Goal: Task Accomplishment & Management: Complete application form

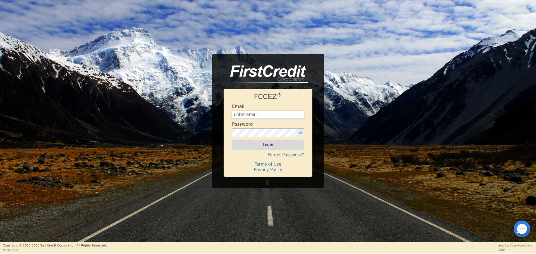
type input "[EMAIL_ADDRESS][DOMAIN_NAME]"
click at [240, 145] on button "Login" at bounding box center [268, 144] width 72 height 9
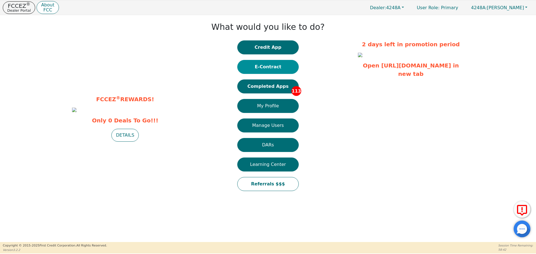
click at [273, 70] on button "E-Contract" at bounding box center [267, 67] width 61 height 14
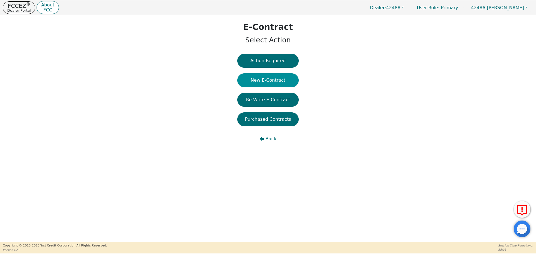
click at [277, 81] on button "New E-Contract" at bounding box center [267, 80] width 61 height 14
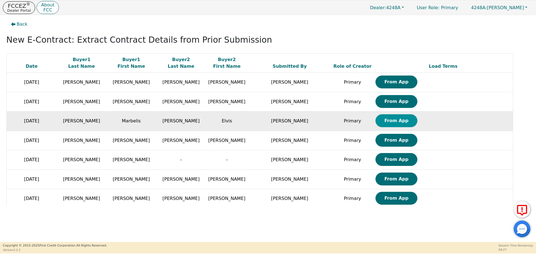
click at [376, 126] on button "From App" at bounding box center [397, 121] width 42 height 13
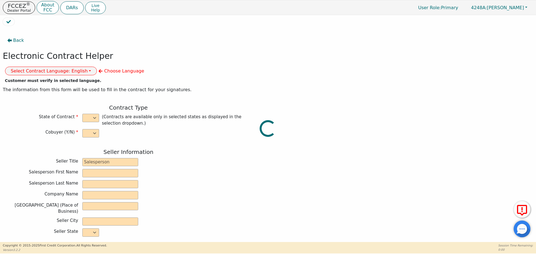
select select "y"
type input "owner"
type input "[PERSON_NAME]"
type input "[GEOGRAPHIC_DATA]"
type input "AQUA REMACH LLC"
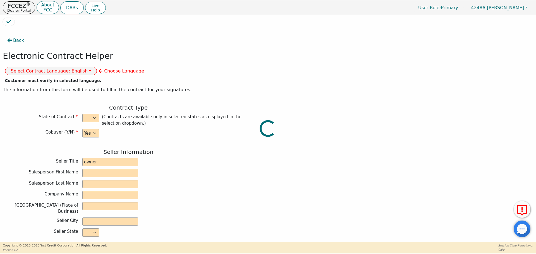
type input "[STREET_ADDRESS]"
type input "[GEOGRAPHIC_DATA]"
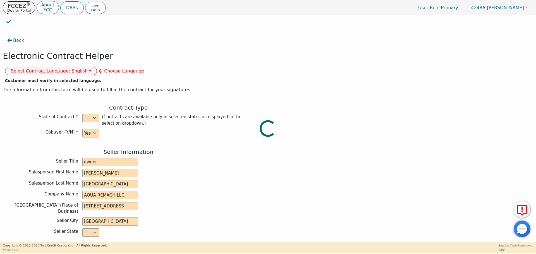
select select "[GEOGRAPHIC_DATA]"
type input "77070"
type input "Marbelis"
type input "[PERSON_NAME]"
type input "Elvis"
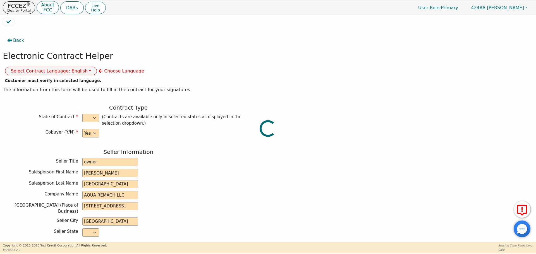
type input "[PERSON_NAME]"
type input "[STREET_ADDRESS]"
type input "[GEOGRAPHIC_DATA]"
select select "[GEOGRAPHIC_DATA]"
type input "77084"
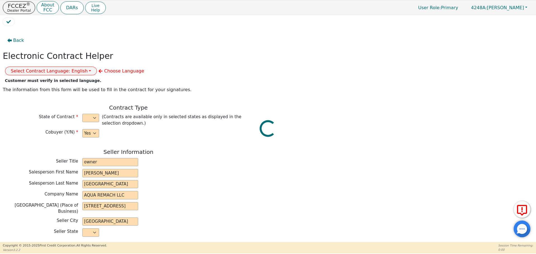
type input "[DATE]"
type input "17.99"
type input "[DATE]"
type input "60"
type input "0"
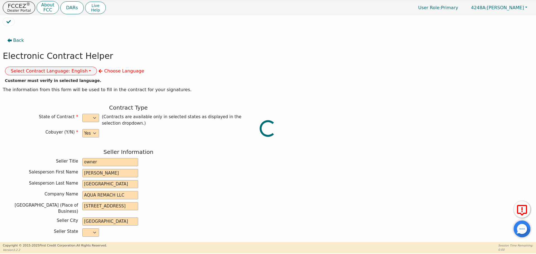
type input "8500.00"
type input "0.00"
type input "8500.00"
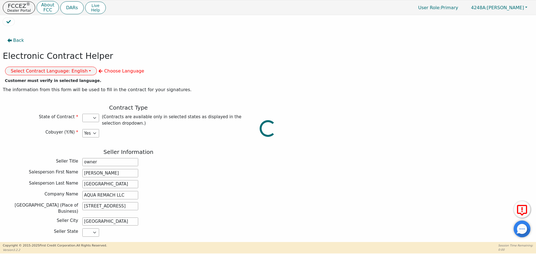
select select "[GEOGRAPHIC_DATA]"
click at [97, 67] on button "Select Contract Language: English" at bounding box center [51, 71] width 92 height 9
click at [49, 87] on link "Spanish" at bounding box center [27, 91] width 44 height 8
click at [208, 180] on div "Salesperson Last Name [GEOGRAPHIC_DATA]" at bounding box center [128, 184] width 251 height 8
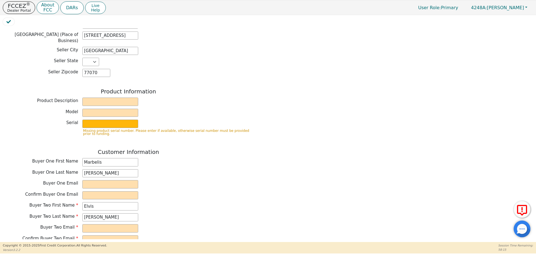
scroll to position [172, 0]
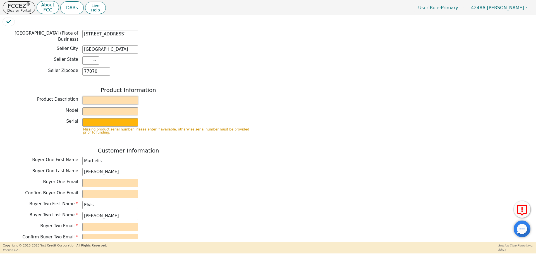
click at [113, 96] on input "text" at bounding box center [110, 100] width 56 height 8
type input "WATER SYSTEMS"
click at [116, 108] on input "text" at bounding box center [110, 112] width 56 height 8
type input "whole house"
click at [123, 118] on input "text" at bounding box center [110, 122] width 56 height 8
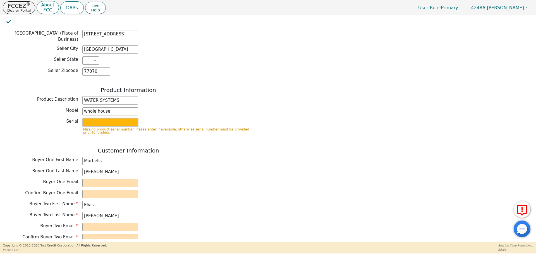
type input "purifier"
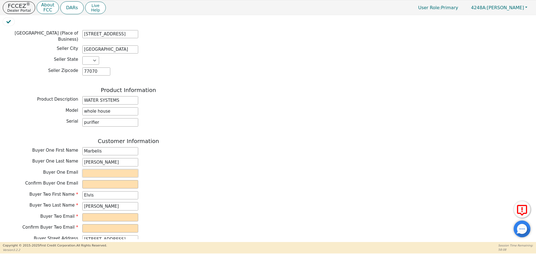
click at [112, 170] on input "email" at bounding box center [110, 174] width 56 height 8
type input "[EMAIL_ADDRESS][DOMAIN_NAME]"
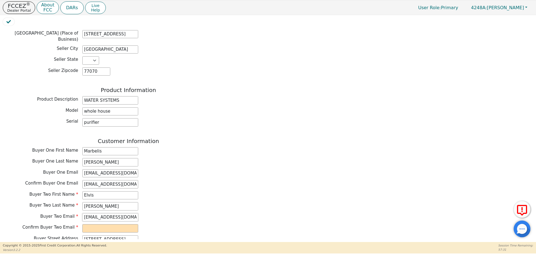
scroll to position [0, 2]
type input "[EMAIL_ADDRESS][DOMAIN_NAME]"
click at [184, 170] on div "Buyer One Email [EMAIL_ADDRESS][DOMAIN_NAME]" at bounding box center [128, 174] width 251 height 8
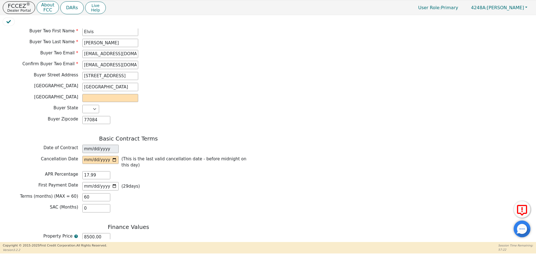
scroll to position [340, 0]
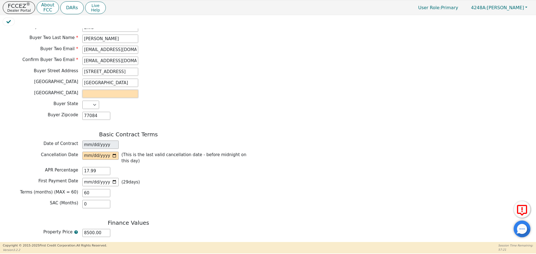
click at [85, 90] on input "text" at bounding box center [110, 94] width 56 height 8
type input "[GEOGRAPHIC_DATA]"
click at [273, 41] on div "Back Electronic Contract Helper Select Contract Language: Español English Spani…" at bounding box center [268, 133] width 531 height 211
click at [114, 152] on input "date" at bounding box center [100, 156] width 36 height 8
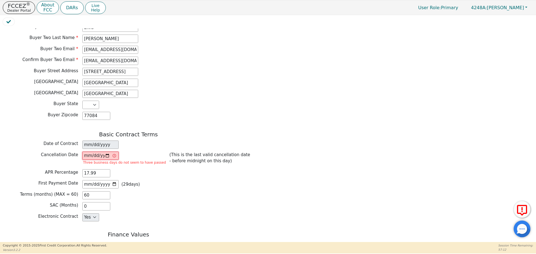
click at [107, 152] on input "[DATE]" at bounding box center [100, 156] width 36 height 8
click at [108, 152] on input "[DATE]" at bounding box center [100, 156] width 36 height 8
type input "[DATE]"
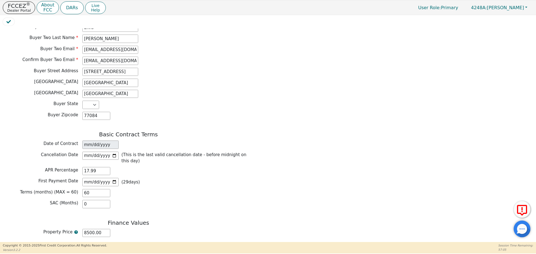
click at [166, 200] on div "SAC (Months) 0" at bounding box center [128, 204] width 251 height 8
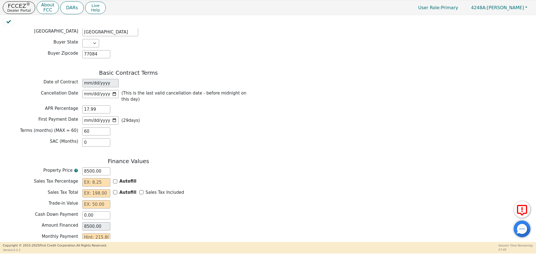
scroll to position [417, 0]
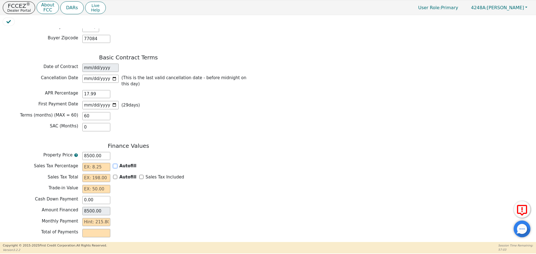
click at [116, 164] on input "Autofill" at bounding box center [115, 166] width 4 height 4
checkbox input "true"
type input "0.00"
click at [139, 175] on input "Sales Tax Included" at bounding box center [141, 177] width 4 height 4
checkbox input "true"
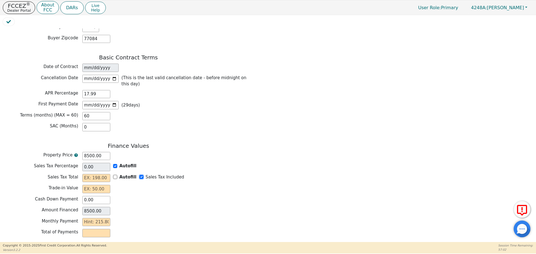
type input "0.00"
click at [87, 185] on input "text" at bounding box center [96, 189] width 28 height 8
type input "0.00"
click at [103, 218] on input "text" at bounding box center [96, 222] width 28 height 8
type input "2"
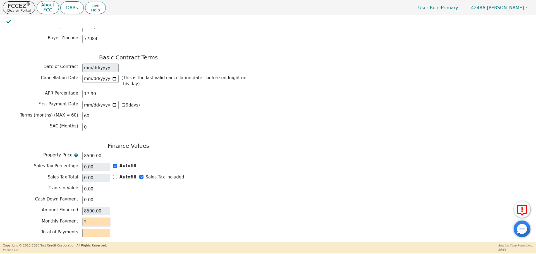
type input "120.00"
type input "21"
type input "1260.00"
type input "215"
type input "12900.00"
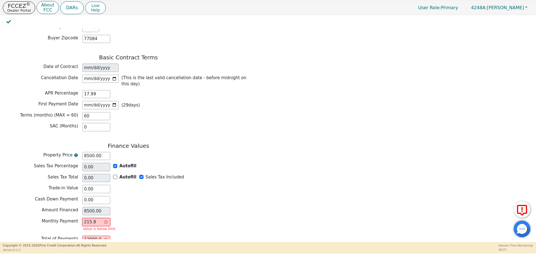
type input "215.80"
type input "12948.00"
type input "215.80"
click at [92, 152] on input "8500.00" at bounding box center [96, 156] width 28 height 8
type input "800.00"
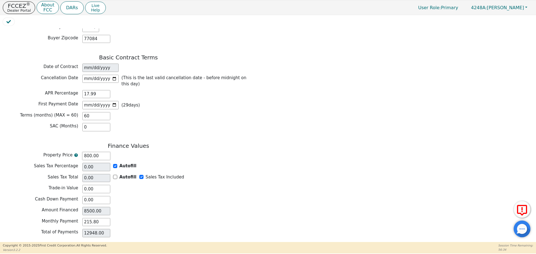
type input "800.00"
type input "00.00"
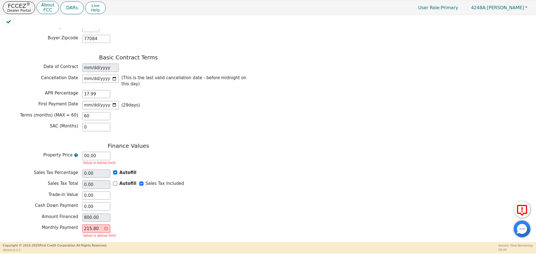
type input "NaN"
type input "0.00"
type input "900.00"
type input "0.00"
type input "900.00"
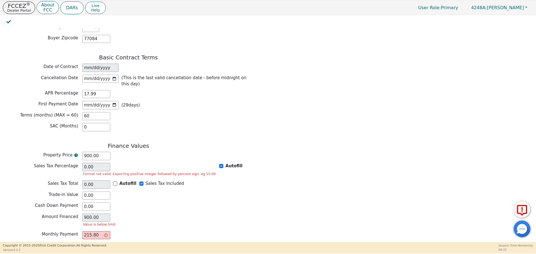
type input "9000.00"
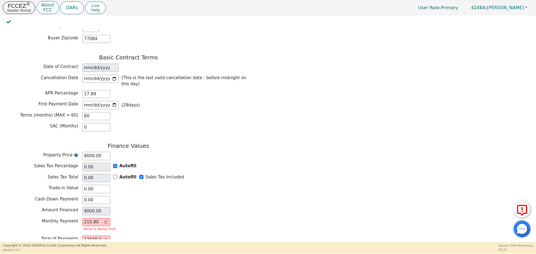
type input "9000.00"
click at [162, 152] on div "Property Price 9000.00" at bounding box center [128, 156] width 251 height 8
click at [96, 218] on input "215.80" at bounding box center [96, 222] width 28 height 8
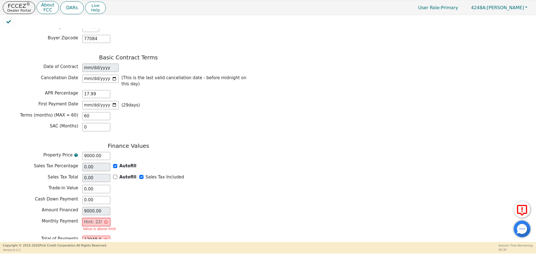
type input "0.00"
type input "2"
type input "120.00"
type input "22"
type input "1320.00"
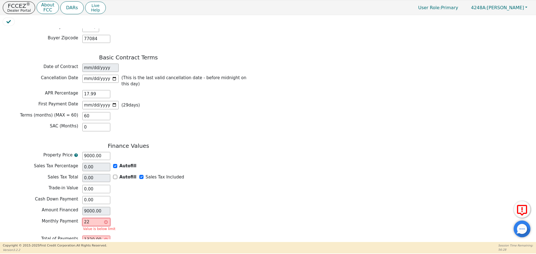
type input "228"
type input "13680.00"
type input "228.4"
type input "13704.00"
type input "228.49"
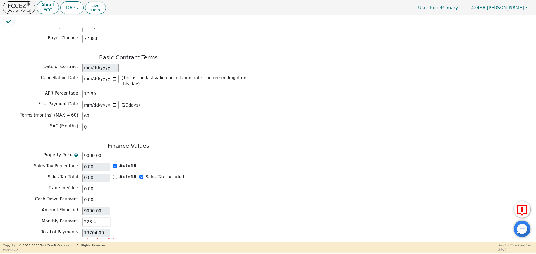
type input "13709.40"
type input "228.49"
click at [27, 249] on button "Review & Begin Contract" at bounding box center [35, 255] width 65 height 13
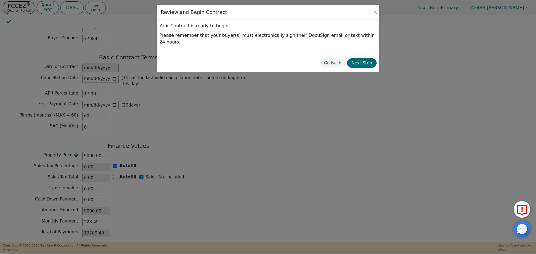
click at [369, 51] on div "Go Back Next Step" at bounding box center [268, 61] width 223 height 21
click at [370, 58] on button "Next Step" at bounding box center [362, 63] width 30 height 10
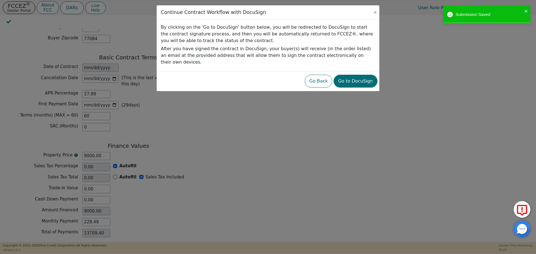
scroll to position [419, 0]
click at [367, 75] on button "Go to DocuSign" at bounding box center [356, 81] width 44 height 13
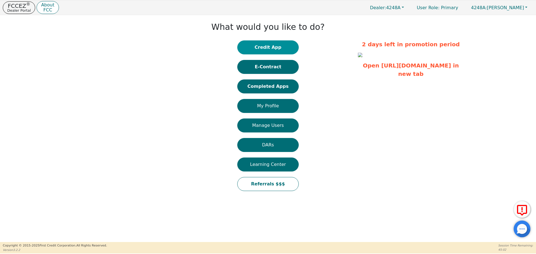
click at [263, 48] on button "Credit App" at bounding box center [267, 48] width 61 height 14
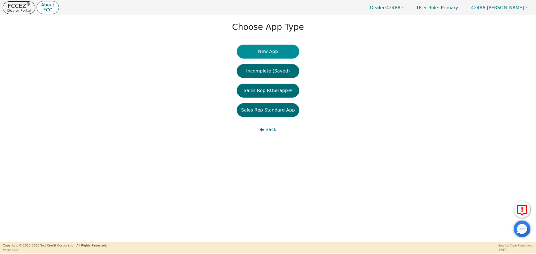
click at [264, 54] on button "New App" at bounding box center [268, 52] width 63 height 14
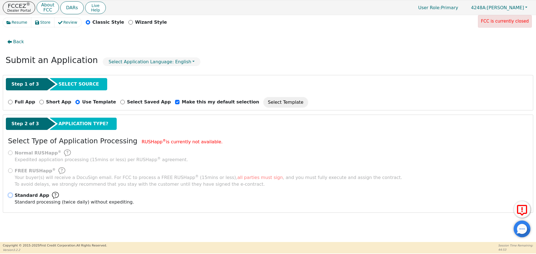
click at [11, 196] on input "Standard App Standard processing (twice daily) without expediting." at bounding box center [10, 195] width 4 height 4
radio input "true"
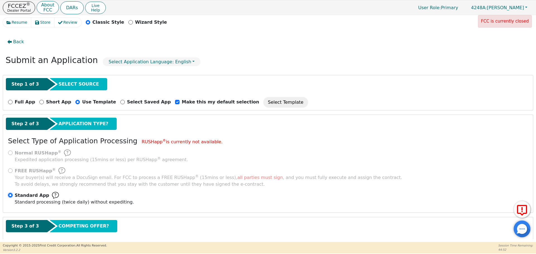
scroll to position [28, 0]
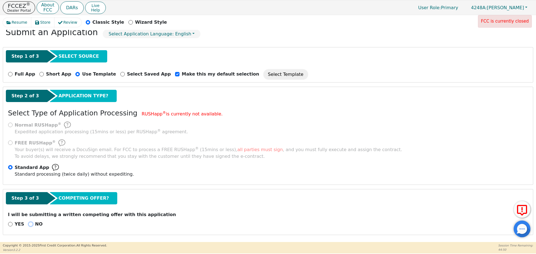
click at [29, 225] on input "NO" at bounding box center [30, 224] width 4 height 4
radio input "true"
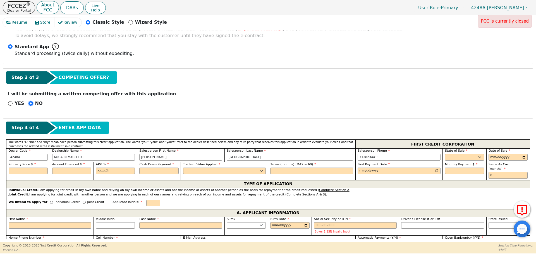
scroll to position [151, 0]
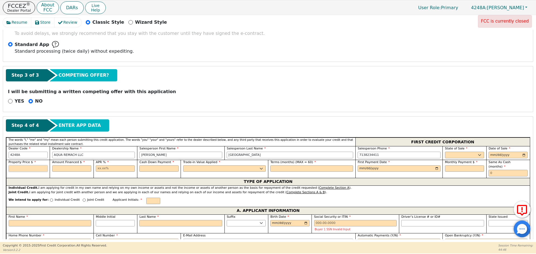
click at [37, 169] on input "text" at bounding box center [28, 169] width 39 height 7
type input "4900.00"
click at [118, 171] on input "text" at bounding box center [115, 169] width 39 height 7
type input "4900.00"
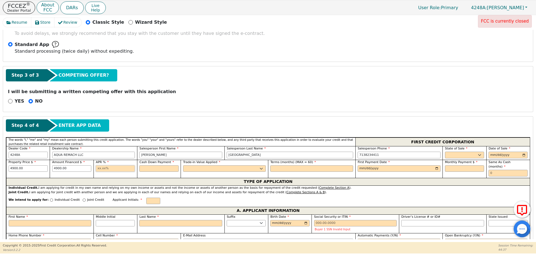
type input "17.99"
click at [459, 155] on select "AK AL AR AZ CA CO CT DC DE FL GA HI IA ID IL IN KS KY LA MA MD ME MI MN MO MS M…" at bounding box center [464, 155] width 39 height 7
select select "[GEOGRAPHIC_DATA]"
click at [445, 152] on select "AK AL AR AZ CA CO CT DC DE FL GA HI IA ID IL IN KS KY LA MA MD ME MI MN MO MS M…" at bounding box center [464, 155] width 39 height 7
type input "0203-08-30"
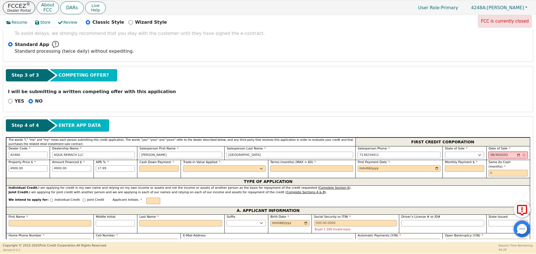
type input "[DATE]"
click at [168, 168] on input "text" at bounding box center [158, 169] width 39 height 7
type input "0.00"
click at [208, 162] on span "Trade-in Value Applied" at bounding box center [201, 163] width 37 height 4
click at [209, 166] on select "Yes No" at bounding box center [224, 169] width 83 height 7
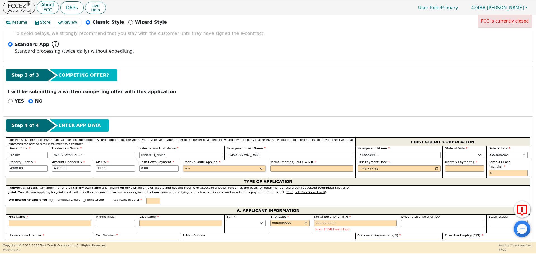
click at [183, 166] on select "Yes No" at bounding box center [224, 169] width 83 height 7
click at [194, 170] on select "Yes No" at bounding box center [224, 169] width 83 height 7
select select "n"
click at [183, 166] on select "Yes No" at bounding box center [224, 169] width 83 height 7
click at [294, 171] on input "text" at bounding box center [311, 169] width 83 height 7
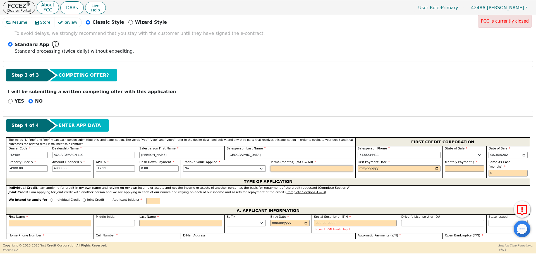
type input "60"
click at [359, 168] on input "date" at bounding box center [399, 169] width 83 height 7
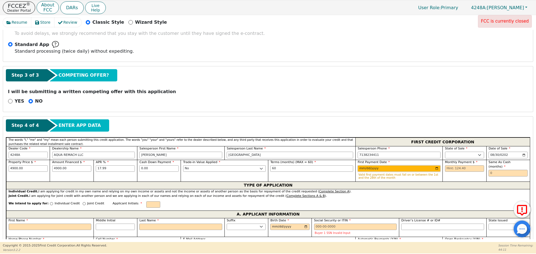
click at [360, 170] on input "2025-09-30" at bounding box center [399, 169] width 83 height 7
click at [362, 169] on input "2025-09-29" at bounding box center [399, 169] width 83 height 7
type input "2025-10-29"
type input "2025-10-01"
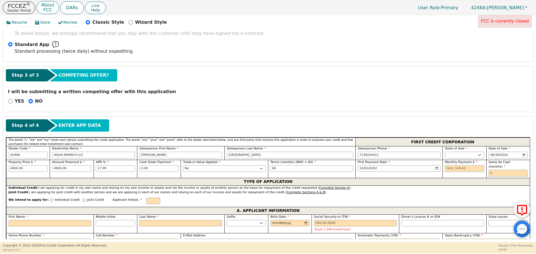
click at [464, 171] on input "text" at bounding box center [464, 169] width 39 height 7
type input "124.40"
type input "0"
click at [83, 198] on div "Joint Credit" at bounding box center [94, 202] width 22 height 8
click at [83, 199] on input "Joint Credit" at bounding box center [84, 200] width 3 height 3
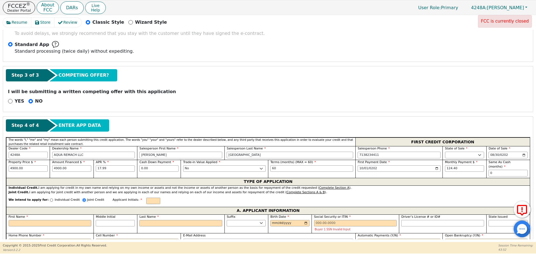
radio input "true"
click at [71, 219] on label "First Name" at bounding box center [50, 218] width 83 height 5
click at [71, 221] on input "First Name" at bounding box center [50, 224] width 83 height 7
type input "P"
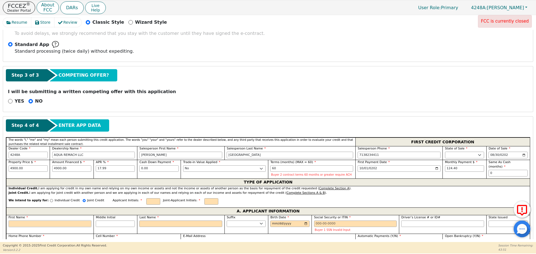
type input "P"
type input "Pe"
type input "Pet"
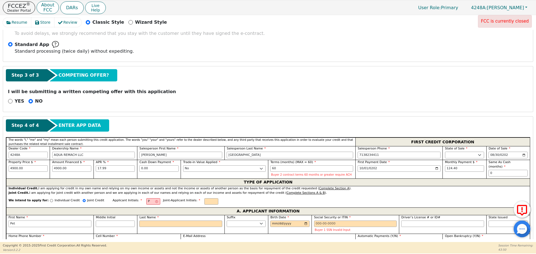
type input "Pete"
type input "Peter"
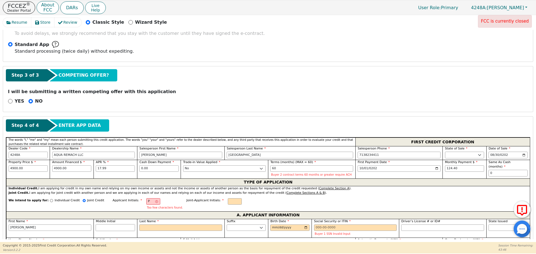
type input "Peter"
type input "L"
type input "PL"
type input "Peter L"
type input "Lo"
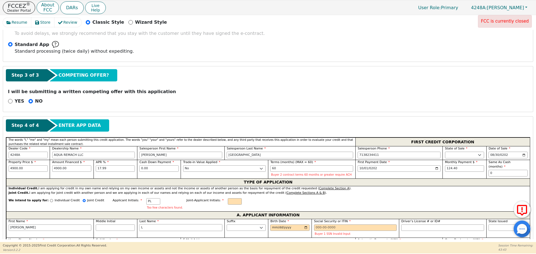
type input "Peter Lo"
type input "Lou"
type input "Peter Lou"
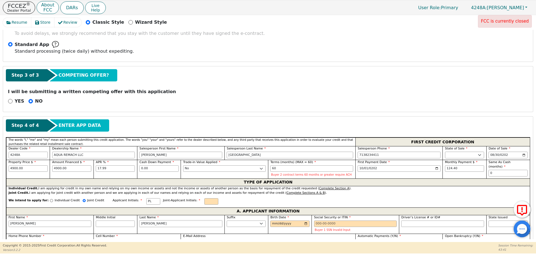
type input "Loui"
type input "Peter Loui"
type input "Louis"
type input "Peter Louis"
type input "Louis"
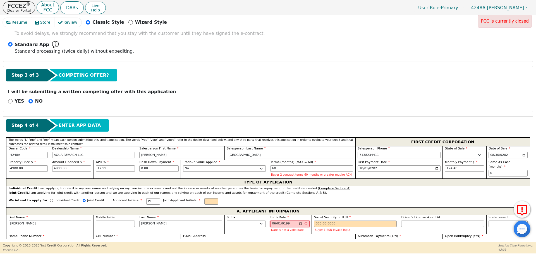
type input "1992-06-01"
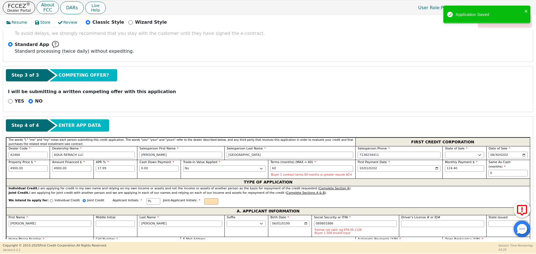
type input "***-**-1886"
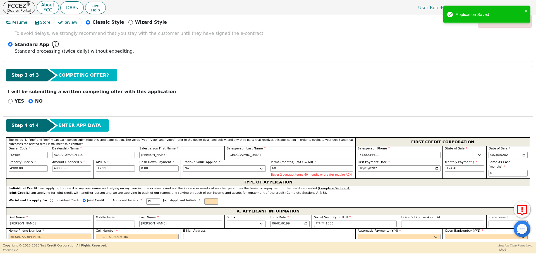
scroll to position [153, 0]
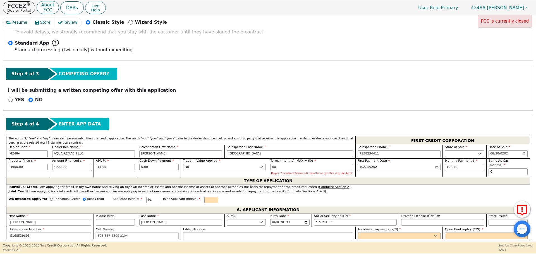
type input "516-853-9693"
type input "peterlouissand@gmail.com"
select select "y"
type input "Peter Louis"
select select "n"
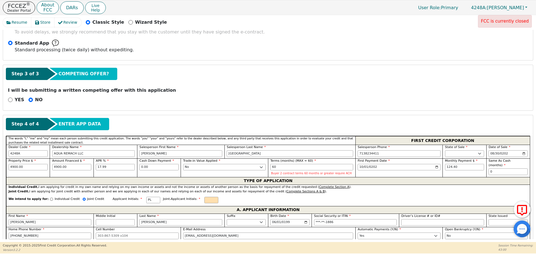
scroll to position [268, 0]
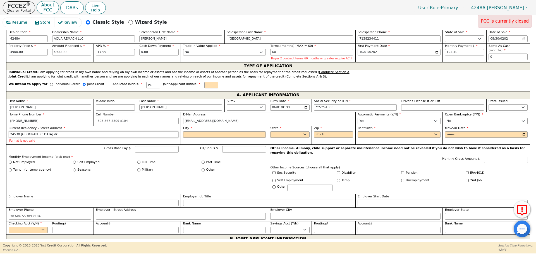
type input "24538 fort settlement dr"
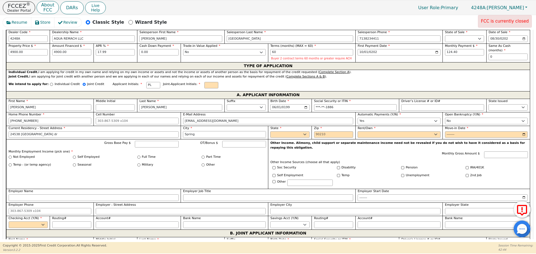
type input "Spring"
select select "[GEOGRAPHIC_DATA]"
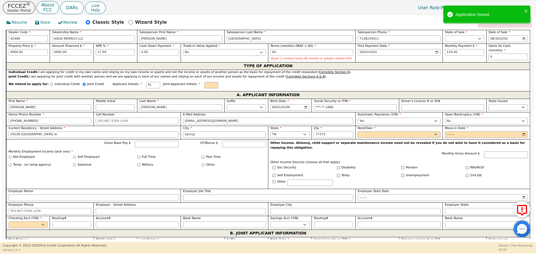
type input "77373"
click at [362, 136] on select "Rent Own" at bounding box center [399, 135] width 83 height 7
select select "Rent"
click at [358, 132] on select "Rent Own" at bounding box center [399, 135] width 83 height 7
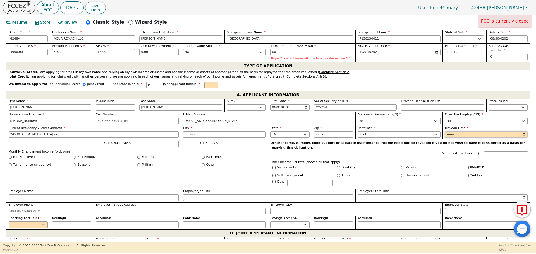
click at [445, 134] on input "Move-in Date" at bounding box center [486, 135] width 83 height 7
type input "0030-04"
type input "2025-04"
click at [140, 156] on div "Full Time" at bounding box center [169, 157] width 65 height 5
click at [140, 157] on input "Full Time" at bounding box center [138, 157] width 3 height 3
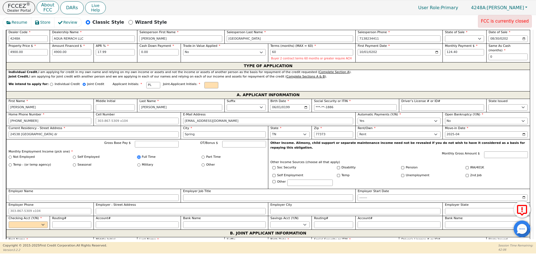
radio input "true"
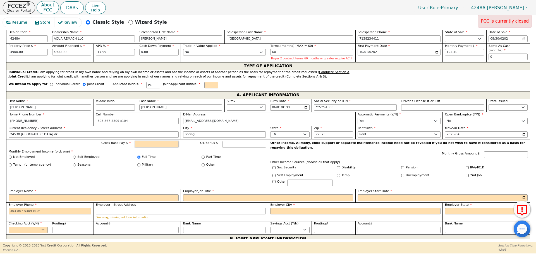
click at [142, 143] on input "Gross Base Pay $" at bounding box center [157, 144] width 44 height 7
type input "4750.00"
click at [121, 195] on input "Employer Name" at bounding box center [94, 198] width 170 height 7
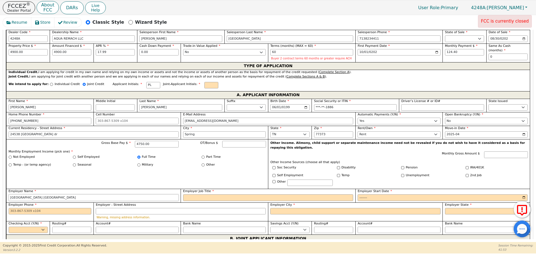
type input "Swissport usa"
click at [192, 195] on input "Employer Job Title" at bounding box center [268, 198] width 170 height 7
type input "Duty manager"
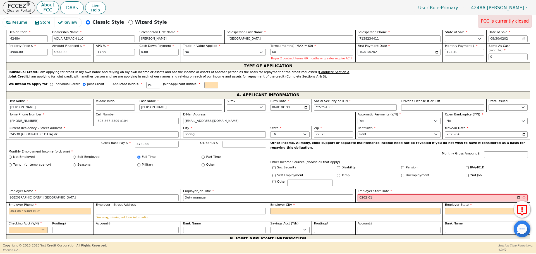
type input "2020-01"
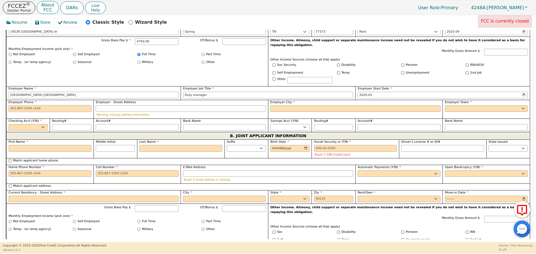
scroll to position [372, 0]
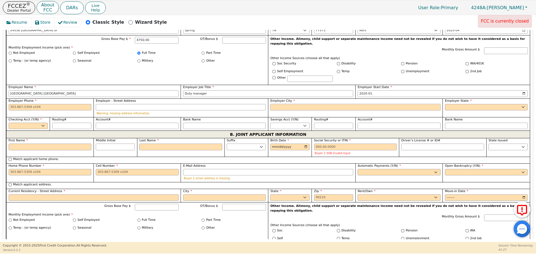
click at [326, 104] on input "Employer City" at bounding box center [355, 107] width 170 height 7
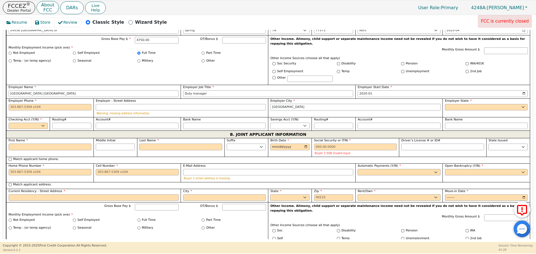
type input "[GEOGRAPHIC_DATA]"
select select "[GEOGRAPHIC_DATA]"
click at [35, 123] on select "Yes No" at bounding box center [28, 126] width 39 height 7
select select "y"
click at [9, 123] on select "Yes No" at bounding box center [28, 126] width 39 height 7
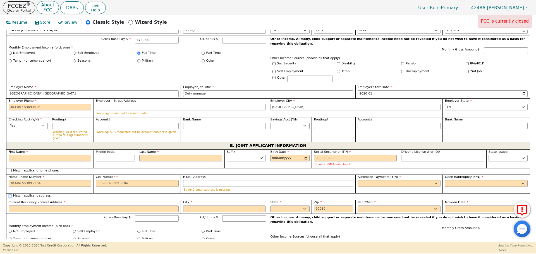
click at [10, 195] on input "Match applicant address." at bounding box center [10, 196] width 3 height 3
checkbox input "true"
type input "24538 fort settlement dr"
type input "Spring"
select select "[GEOGRAPHIC_DATA]"
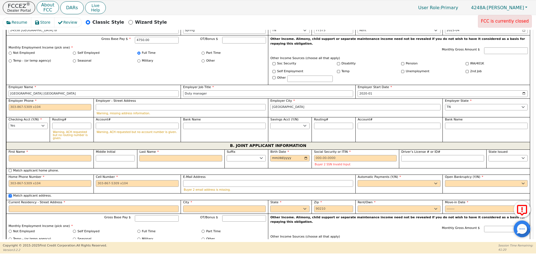
type input "77373"
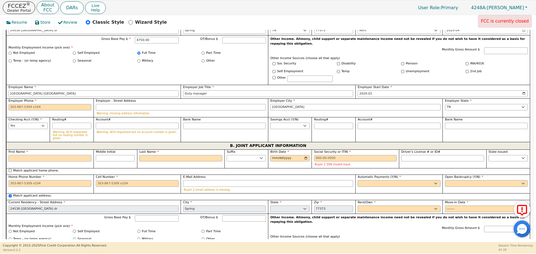
click at [41, 155] on input "First Name" at bounding box center [50, 158] width 83 height 7
type input "F"
type input "Fa"
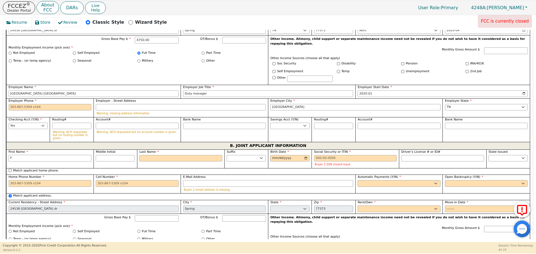
type input "Fa"
type input "Fai"
type input "Fait"
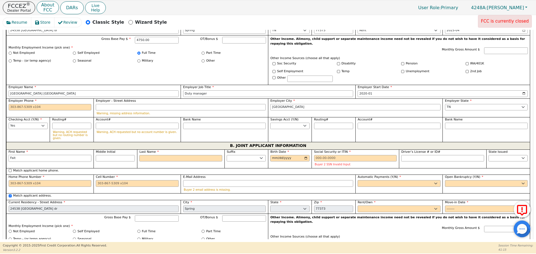
type input "Faith"
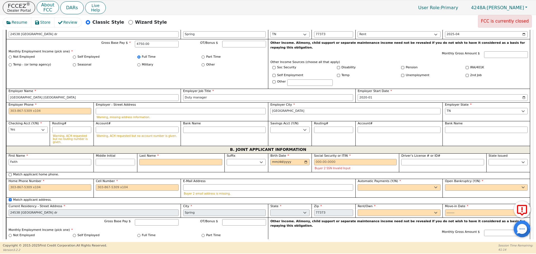
scroll to position [376, 0]
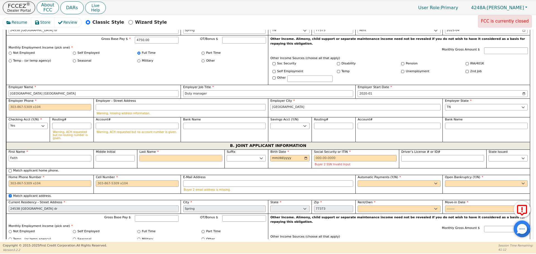
type input "D"
type input "FD"
type input "Faith D"
type input "De"
type input "Faith De"
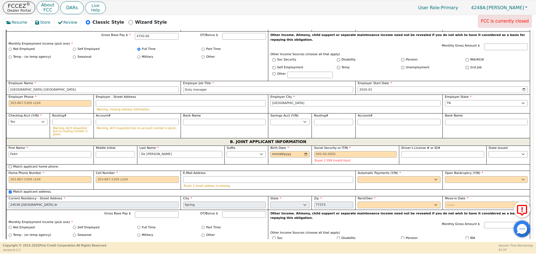
scroll to position [372, 0]
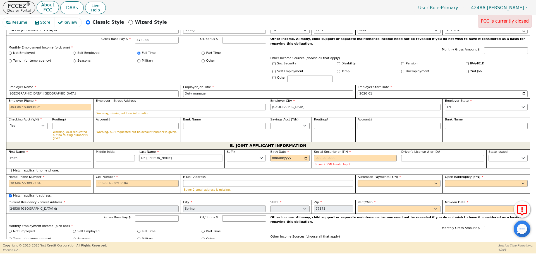
type input "De Leon"
type input "1992-11-03"
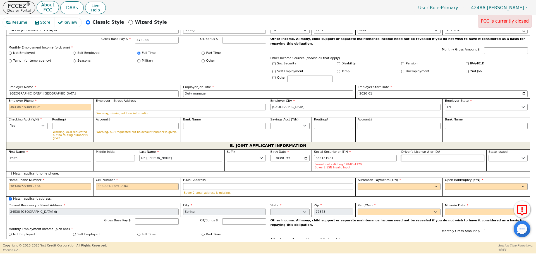
type input "***-**-1924"
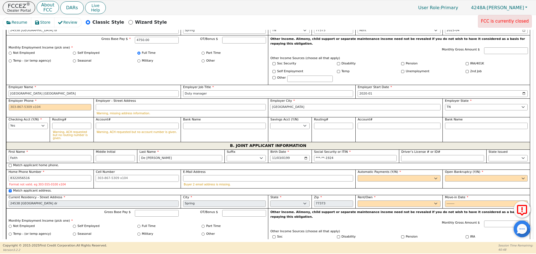
type input "832-205-6516"
select select "y"
type input "Faith De"
select select "n"
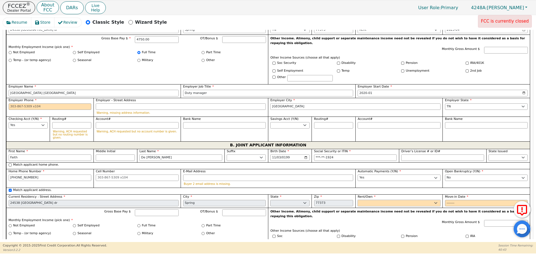
scroll to position [367, 0]
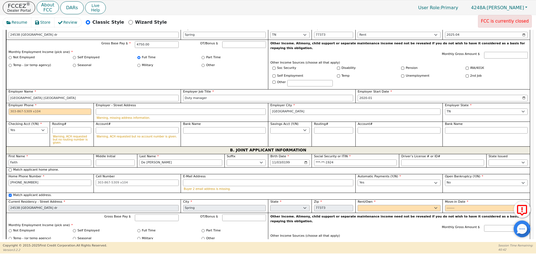
click at [247, 180] on input "E-Mail Address" at bounding box center [268, 183] width 170 height 7
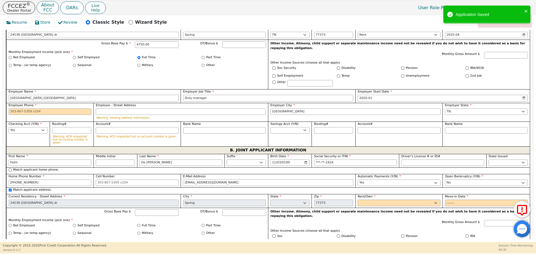
click at [214, 180] on input "faithdjohnson@iclould.com" at bounding box center [268, 183] width 170 height 7
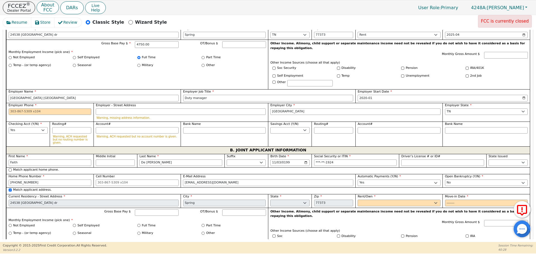
type input "faithdjohnson@icloud.com"
click at [384, 200] on select "Rent Own" at bounding box center [399, 203] width 83 height 7
select select "Rent"
click at [358, 200] on select "Rent Own" at bounding box center [399, 203] width 83 height 7
click at [447, 200] on input "Move-in Date" at bounding box center [486, 203] width 83 height 7
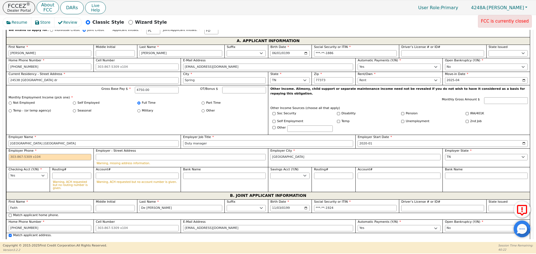
scroll to position [321, 0]
type input "2025-04"
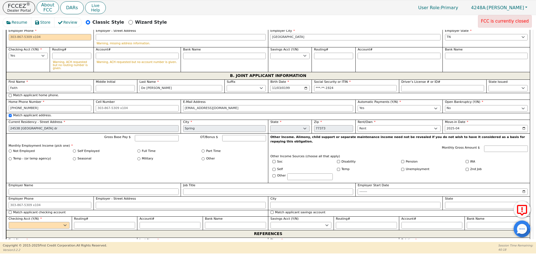
scroll to position [450, 0]
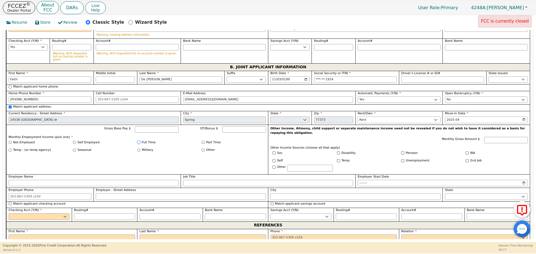
click at [139, 141] on input "Full Time" at bounding box center [138, 142] width 3 height 3
radio input "true"
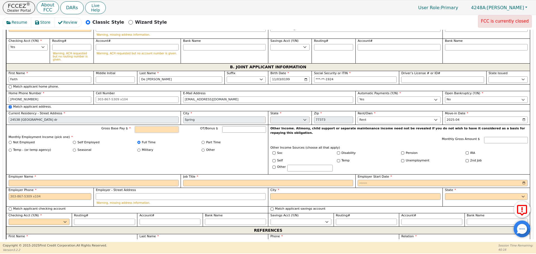
click at [137, 127] on input "Gross Base Pay $" at bounding box center [157, 130] width 44 height 7
click at [162, 180] on input "Employer Name" at bounding box center [94, 183] width 170 height 7
type input "W"
type input "Swissport USA"
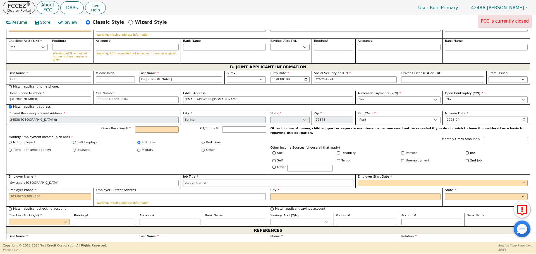
type input "station trainer"
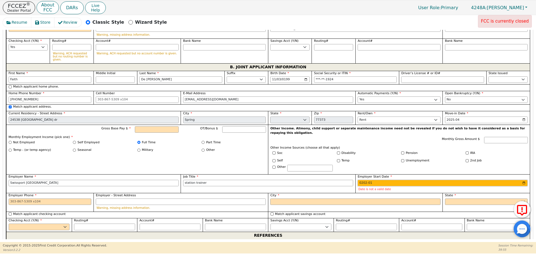
type input "2023-01"
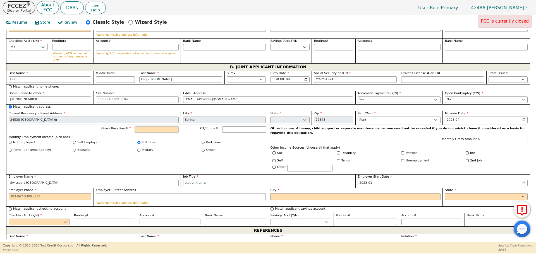
click at [140, 127] on input "Gross Base Pay $" at bounding box center [157, 130] width 44 height 7
click at [297, 194] on input "City" at bounding box center [355, 197] width 170 height 7
type input "6000.00"
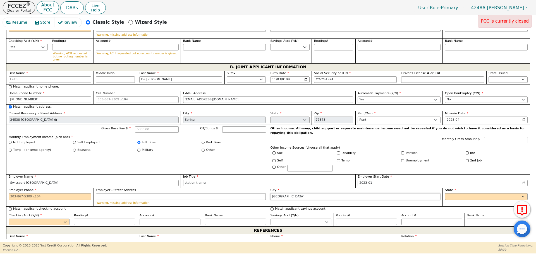
type input "[GEOGRAPHIC_DATA]"
select select "[GEOGRAPHIC_DATA]"
click at [49, 213] on div "Checking Acct (Y/N) Yes No" at bounding box center [39, 220] width 66 height 14
click at [45, 219] on select "Yes No" at bounding box center [39, 222] width 61 height 7
select select "y"
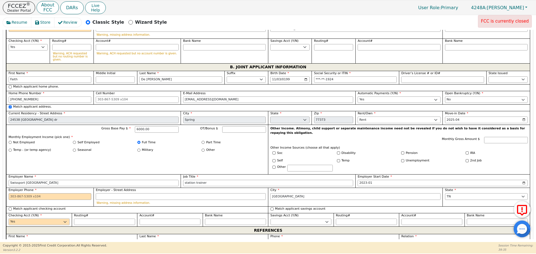
click at [9, 219] on select "Yes No" at bounding box center [39, 222] width 61 height 7
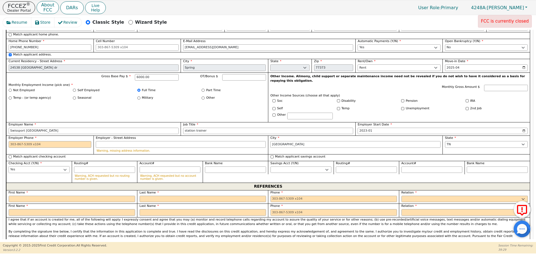
scroll to position [507, 0]
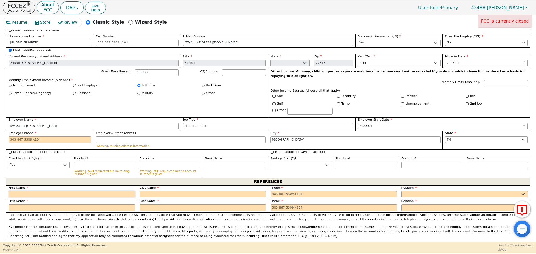
click at [61, 191] on input "text" at bounding box center [72, 194] width 127 height 7
type input "Mercedes"
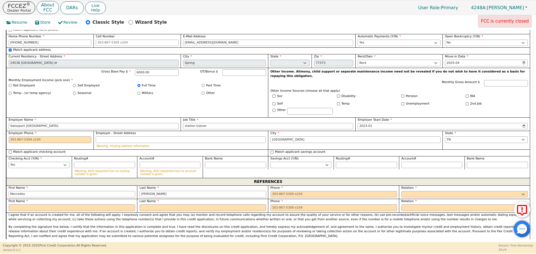
type input "Figueroa"
type input "713-683-2798 32"
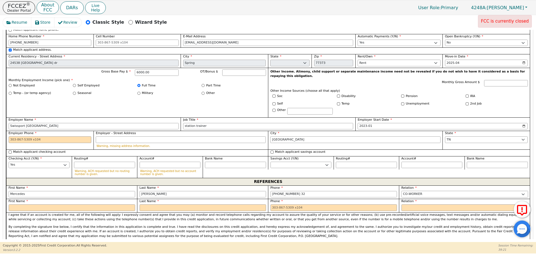
select select "COUSIN"
click at [309, 191] on input "713-683-2798 32" at bounding box center [334, 194] width 127 height 7
click at [119, 199] on div "First Name" at bounding box center [71, 206] width 131 height 14
type input "713-683-2798"
click at [115, 205] on input "text" at bounding box center [72, 208] width 127 height 7
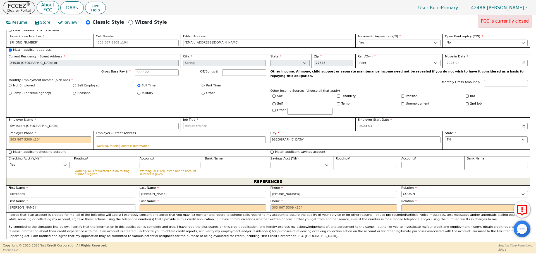
type input "Antonio"
type input "[PERSON_NAME]"
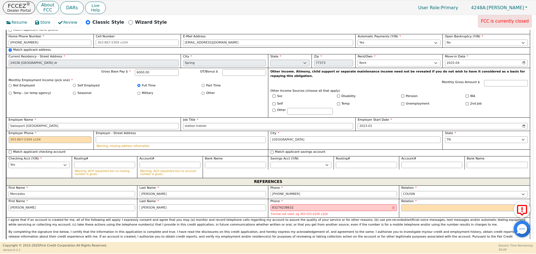
type input "832-742-3863 2"
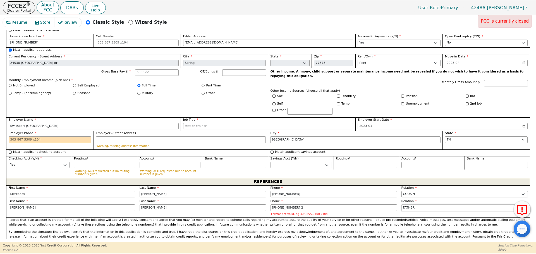
select select "FRIEND"
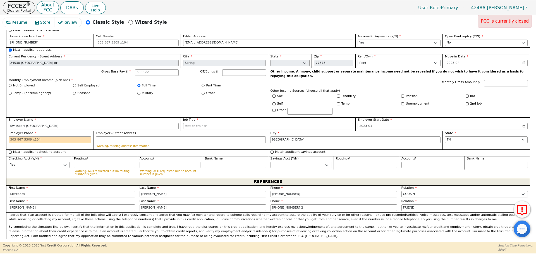
click at [304, 199] on div "Phone 832-742-3863 2" at bounding box center [333, 206] width 131 height 14
click at [302, 205] on input "832-742-3863 2" at bounding box center [334, 208] width 127 height 7
type input "832-742-3863"
click at [67, 137] on input "Employer Phone" at bounding box center [50, 140] width 83 height 7
paste input "832 245-7915"
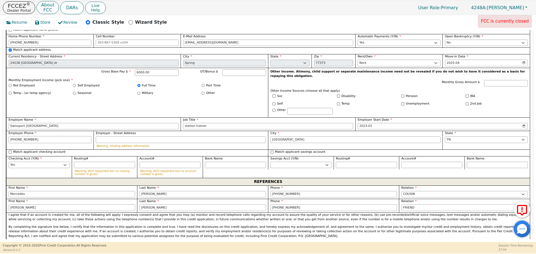
scroll to position [311, 0]
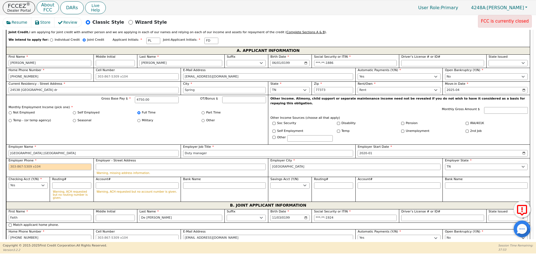
click at [50, 164] on input "Employer Phone" at bounding box center [50, 167] width 83 height 7
type input "832-245-7915"
paste input "832 245-7915"
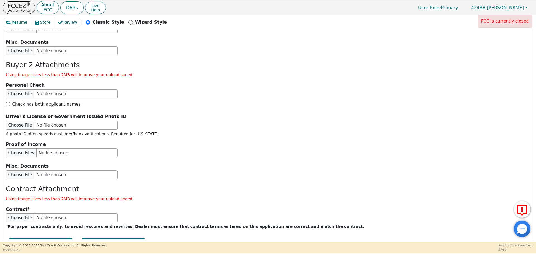
scroll to position [952, 0]
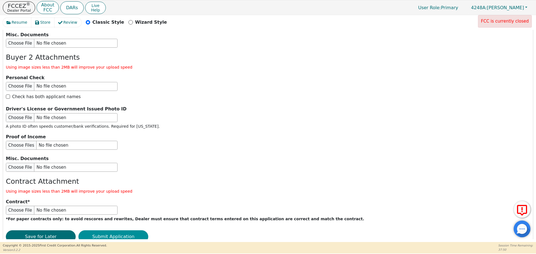
click at [124, 231] on button "Submit Application" at bounding box center [113, 237] width 70 height 13
type input "832-245-7915"
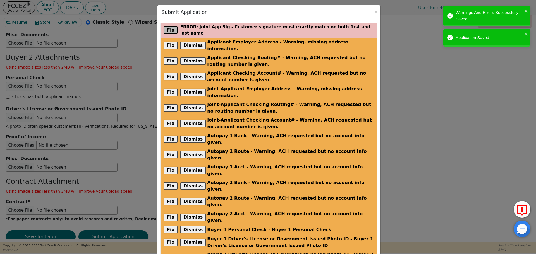
click at [169, 30] on button "Fix" at bounding box center [171, 30] width 14 height 7
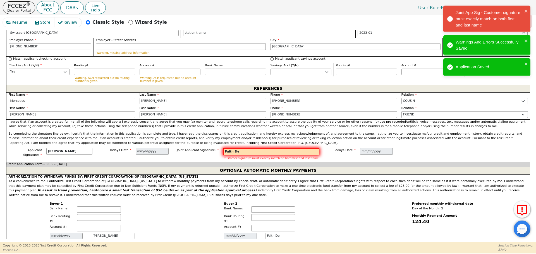
scroll to position [601, 0]
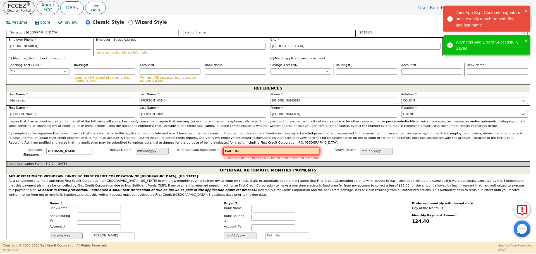
click at [240, 148] on input "Faith De" at bounding box center [271, 151] width 96 height 7
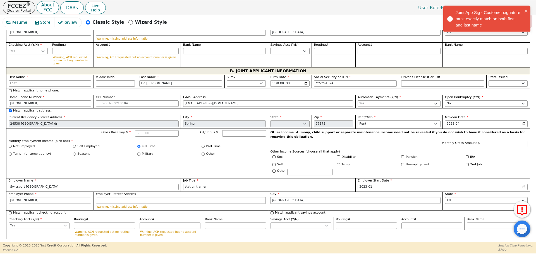
scroll to position [444, 0]
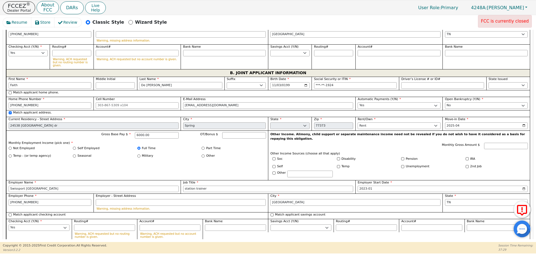
click at [147, 82] on input "De Leon" at bounding box center [180, 85] width 83 height 7
type input "DeLeon"
type input "Faith DeLeon"
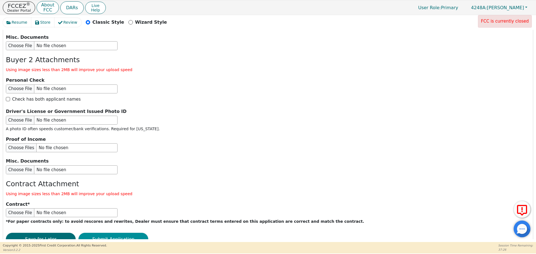
type input "DeLeon"
click at [120, 233] on button "Submit Application" at bounding box center [113, 239] width 70 height 13
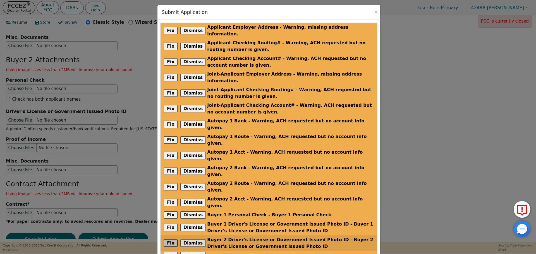
scroll to position [54, 0]
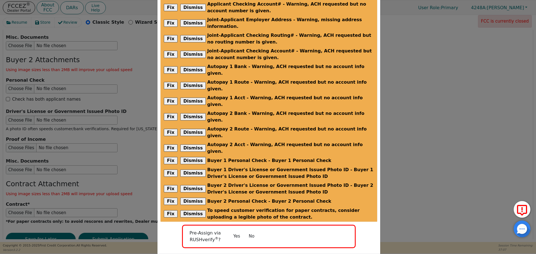
radio input "false"
checkbox input "false"
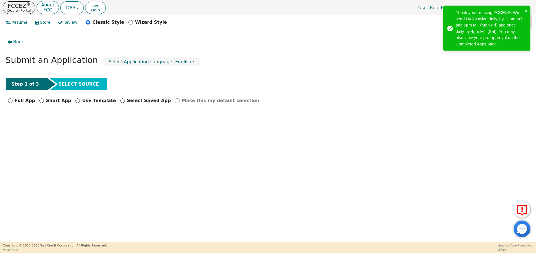
scroll to position [0, 0]
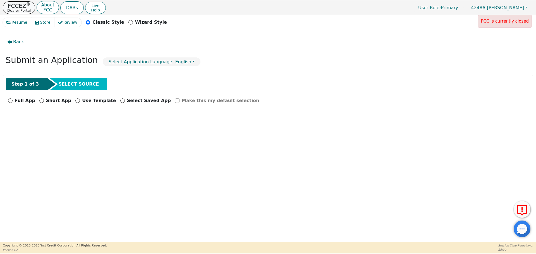
click at [16, 11] on p "Dealer Portal" at bounding box center [18, 11] width 23 height 4
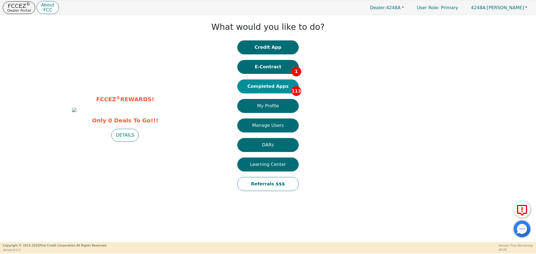
click at [261, 92] on button "Completed Apps 113" at bounding box center [267, 87] width 61 height 14
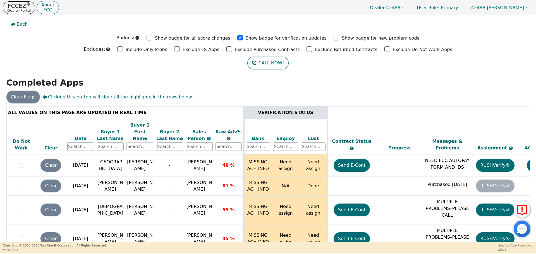
click at [135, 143] on input "text" at bounding box center [140, 147] width 27 height 8
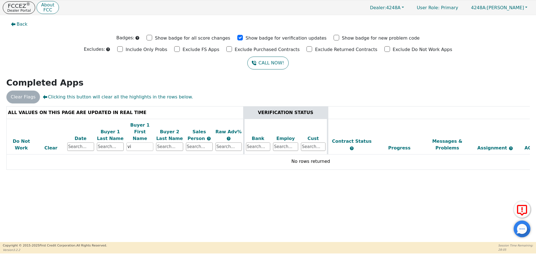
type input "v"
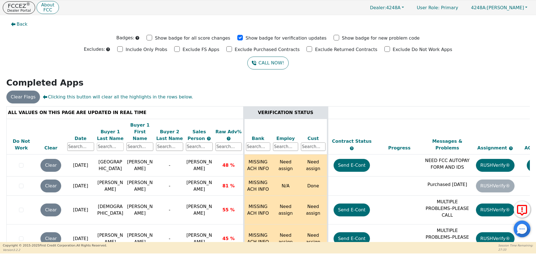
click at [117, 143] on input "text" at bounding box center [110, 147] width 27 height 8
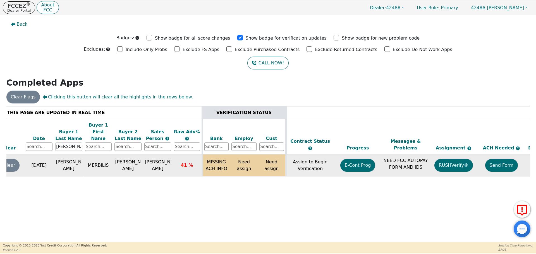
scroll to position [0, 85]
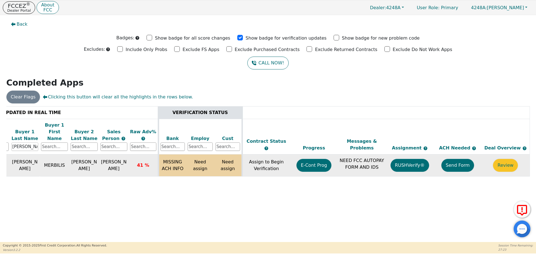
type input "castro"
click at [458, 162] on button "Send Form" at bounding box center [458, 165] width 33 height 13
